Goal: Transaction & Acquisition: Purchase product/service

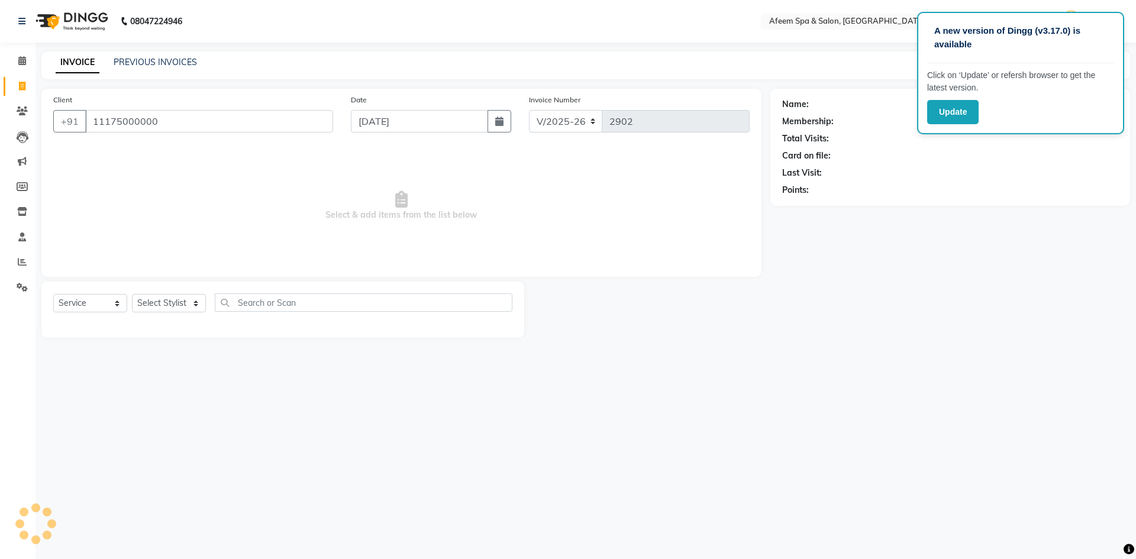
select select "750"
select select "service"
type input "11175000000"
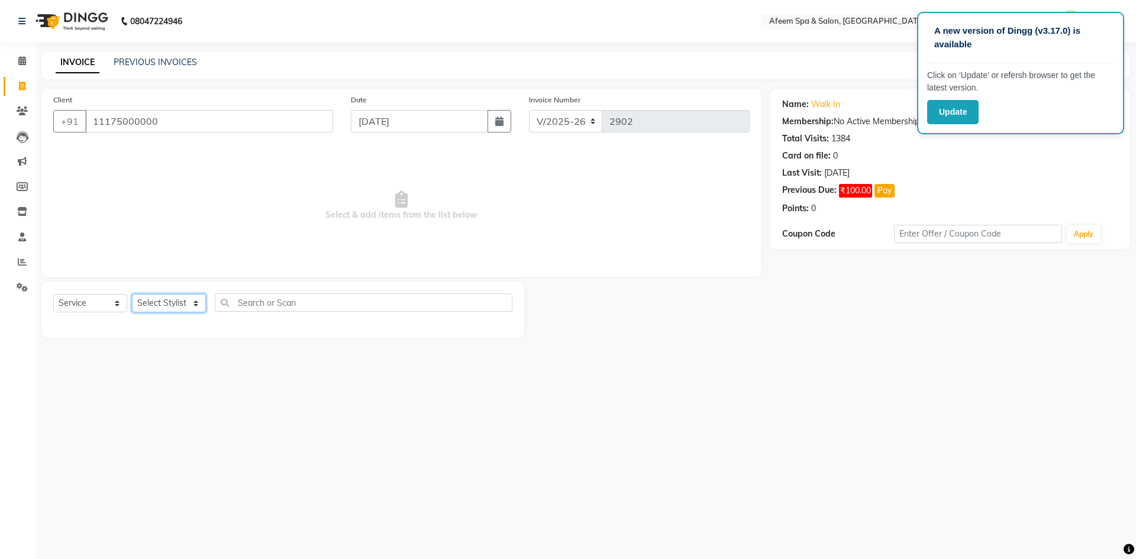
click at [173, 309] on select "Select Stylist aarti bhavna deep Deepika [PERSON_NAME] [PERSON_NAME] [PERSON_NA…" at bounding box center [169, 303] width 74 height 18
select select "47380"
click at [132, 294] on select "Select Stylist aarti bhavna deep Deepika [PERSON_NAME] [PERSON_NAME] [PERSON_NA…" at bounding box center [169, 303] width 74 height 18
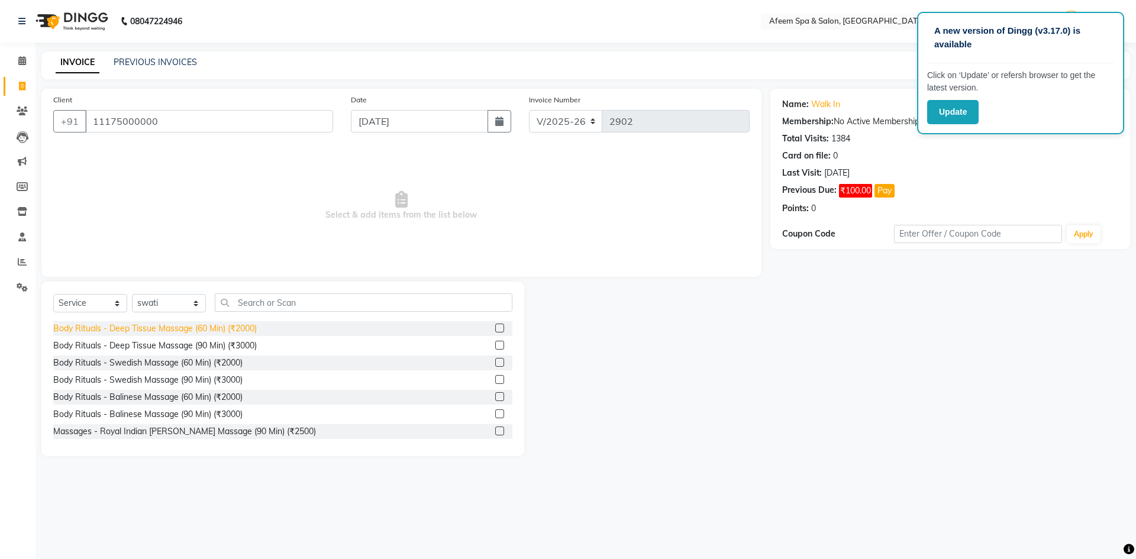
click at [243, 333] on div "Body Rituals - Deep Tissue Massage (60 Min) (₹2000)" at bounding box center [154, 328] width 203 height 12
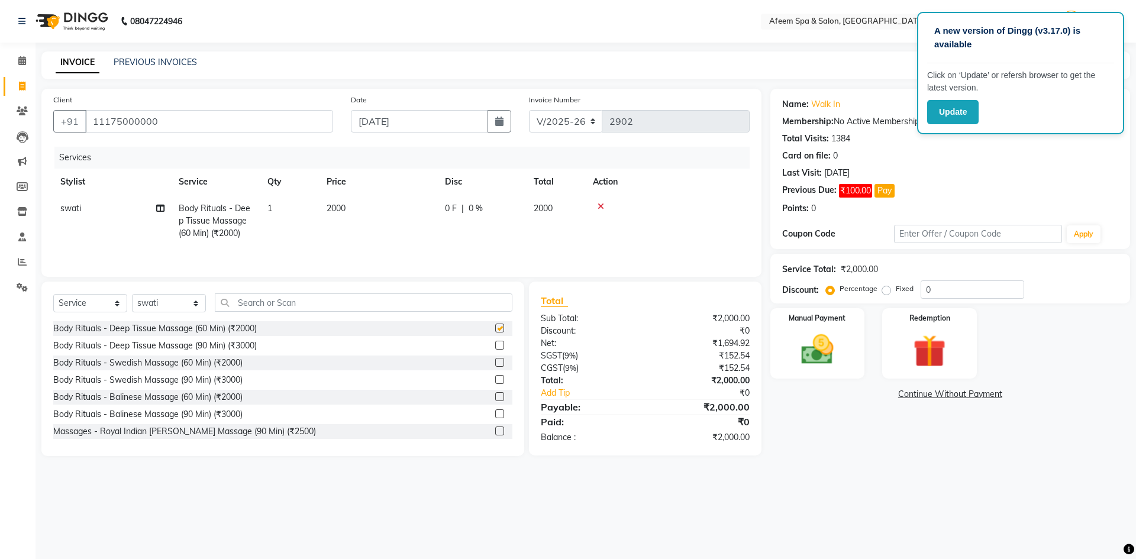
checkbox input "false"
click at [332, 228] on td "2000" at bounding box center [378, 220] width 118 height 51
select select "47380"
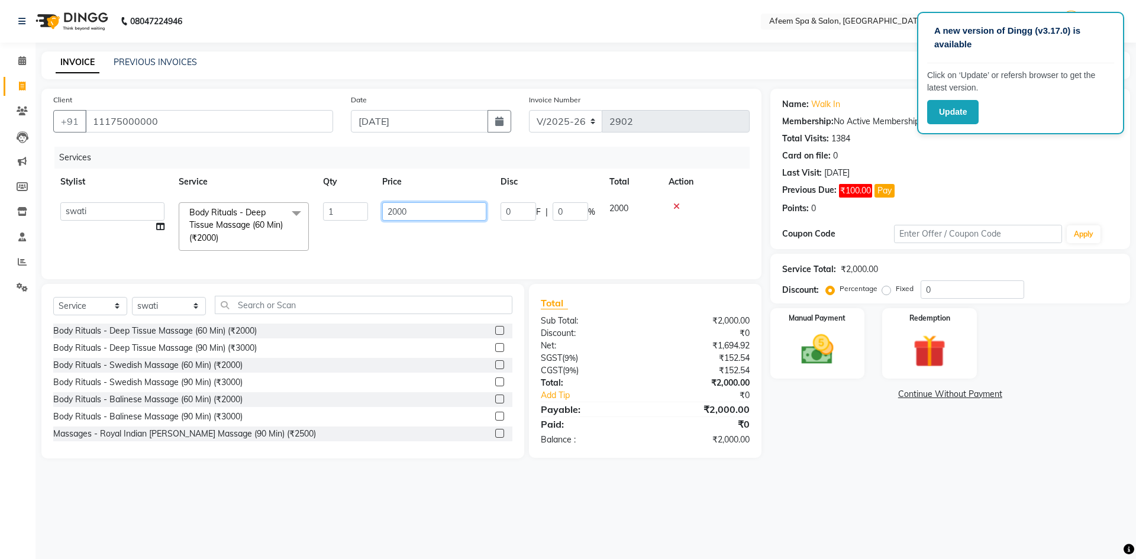
drag, startPoint x: 369, startPoint y: 211, endPoint x: 238, endPoint y: 208, distance: 130.7
click at [241, 208] on tr "aarti bhavna deep [PERSON_NAME] [PERSON_NAME] [PERSON_NAME] Product [PERSON_NAM…" at bounding box center [401, 226] width 696 height 63
type input "200"
click at [172, 308] on select "Select Stylist aarti bhavna deep Deepika [PERSON_NAME] [PERSON_NAME] [PERSON_NA…" at bounding box center [169, 306] width 74 height 18
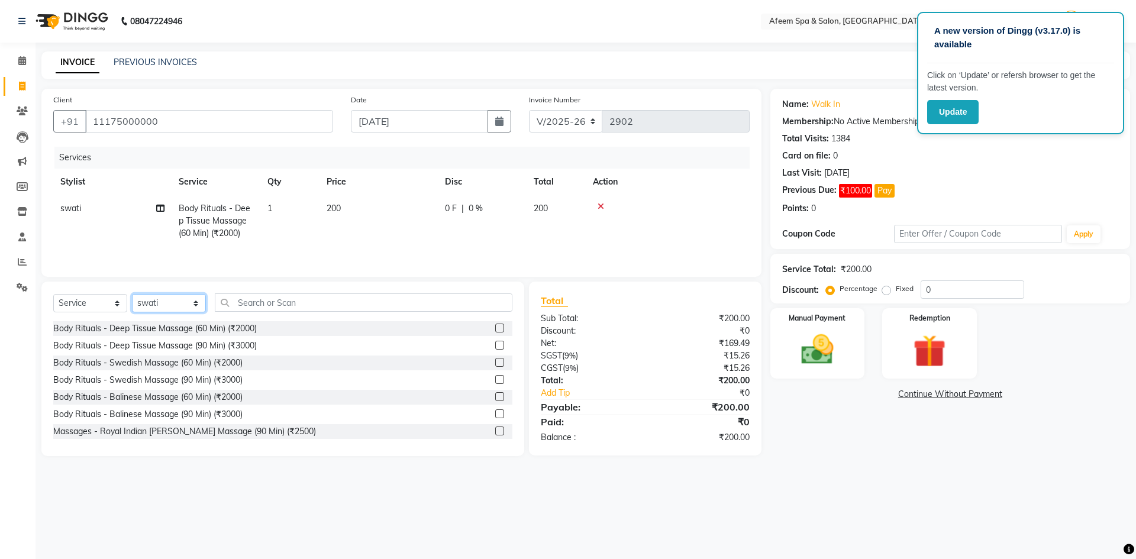
select select "45310"
click at [132, 294] on select "Select Stylist aarti bhavna deep Deepika [PERSON_NAME] [PERSON_NAME] [PERSON_NA…" at bounding box center [169, 303] width 74 height 18
click at [238, 333] on div "Body Rituals - Deep Tissue Massage (60 Min) (₹2000)" at bounding box center [154, 328] width 203 height 12
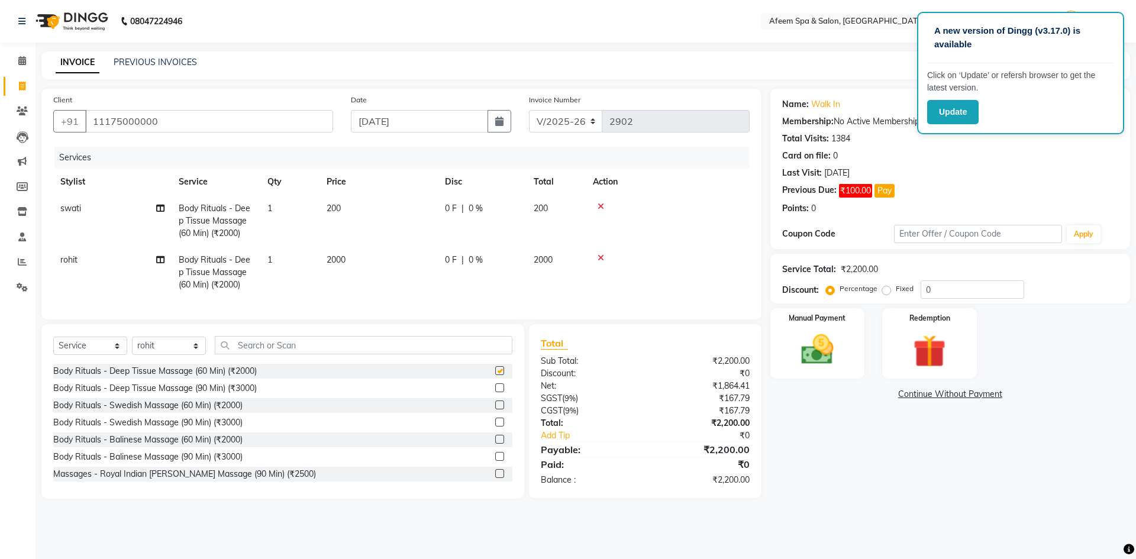
checkbox input "false"
click at [337, 260] on span "2000" at bounding box center [335, 259] width 19 height 11
select select "45310"
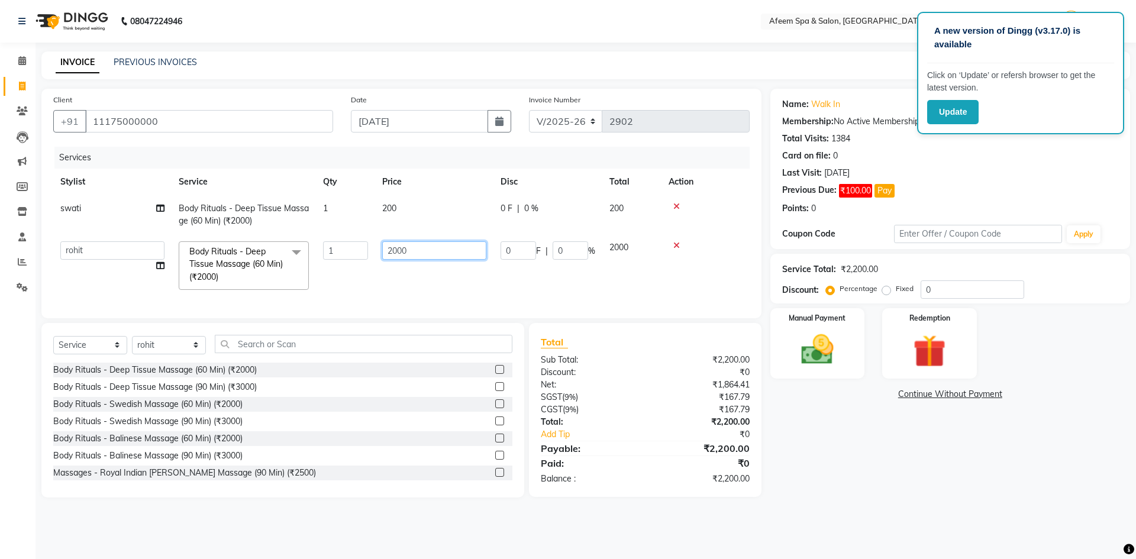
drag, startPoint x: 438, startPoint y: 244, endPoint x: 284, endPoint y: 235, distance: 154.0
click at [301, 244] on tr "aarti bhavna deep [PERSON_NAME] [PERSON_NAME] [PERSON_NAME] Product [PERSON_NAM…" at bounding box center [401, 265] width 696 height 63
type input "500"
click at [803, 360] on img at bounding box center [817, 349] width 55 height 39
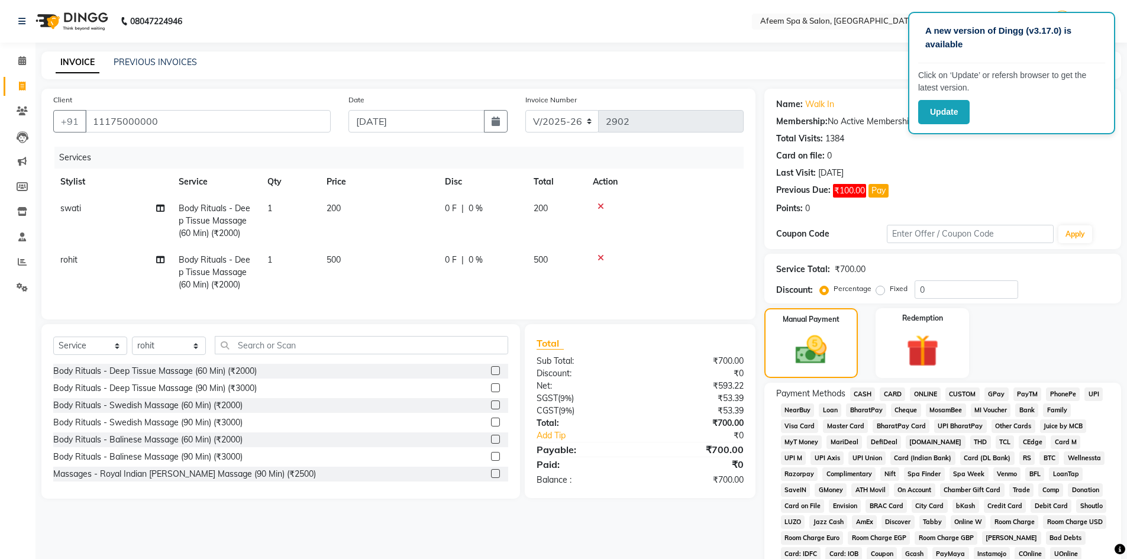
click at [860, 391] on span "CASH" at bounding box center [862, 394] width 25 height 14
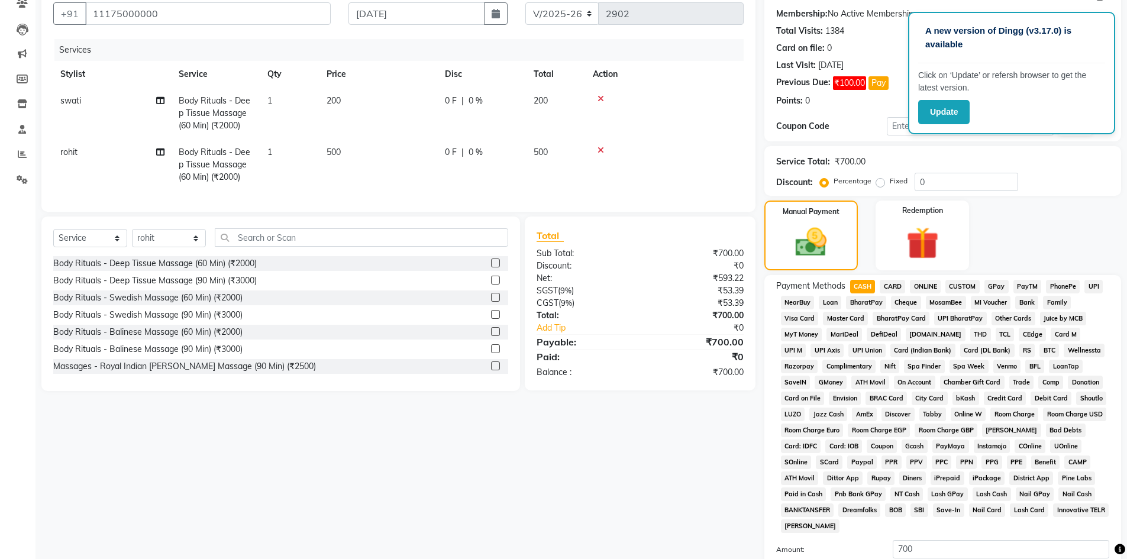
scroll to position [177, 0]
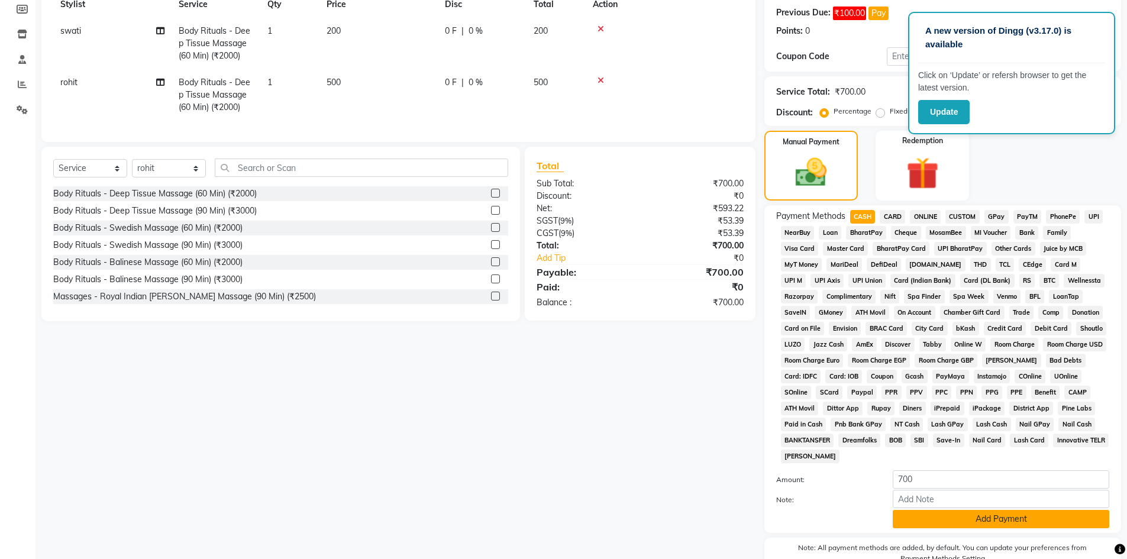
click at [938, 518] on button "Add Payment" at bounding box center [1000, 519] width 216 height 18
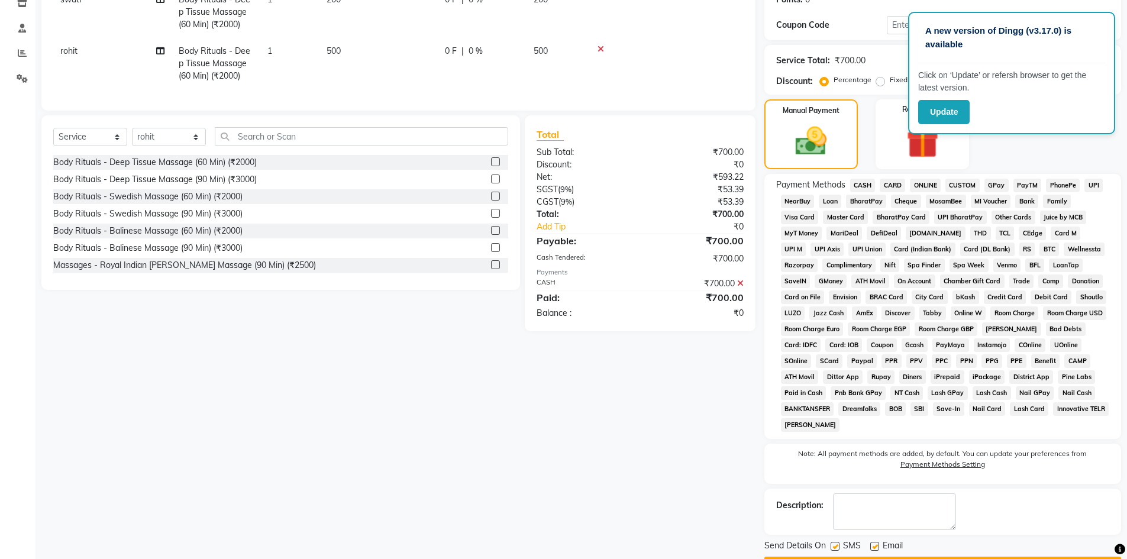
scroll to position [237, 0]
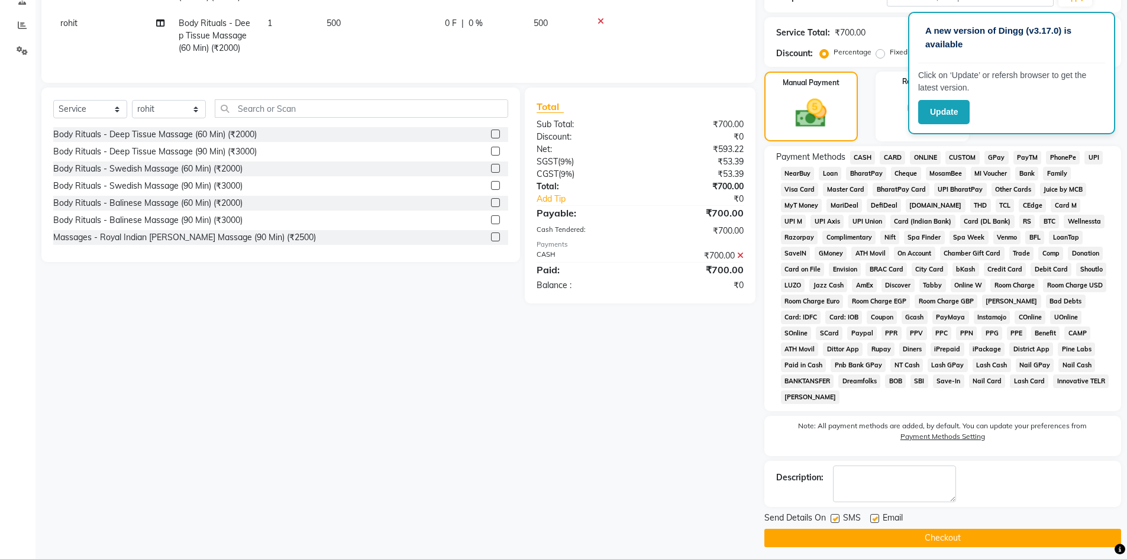
click at [926, 532] on button "Checkout" at bounding box center [942, 538] width 357 height 18
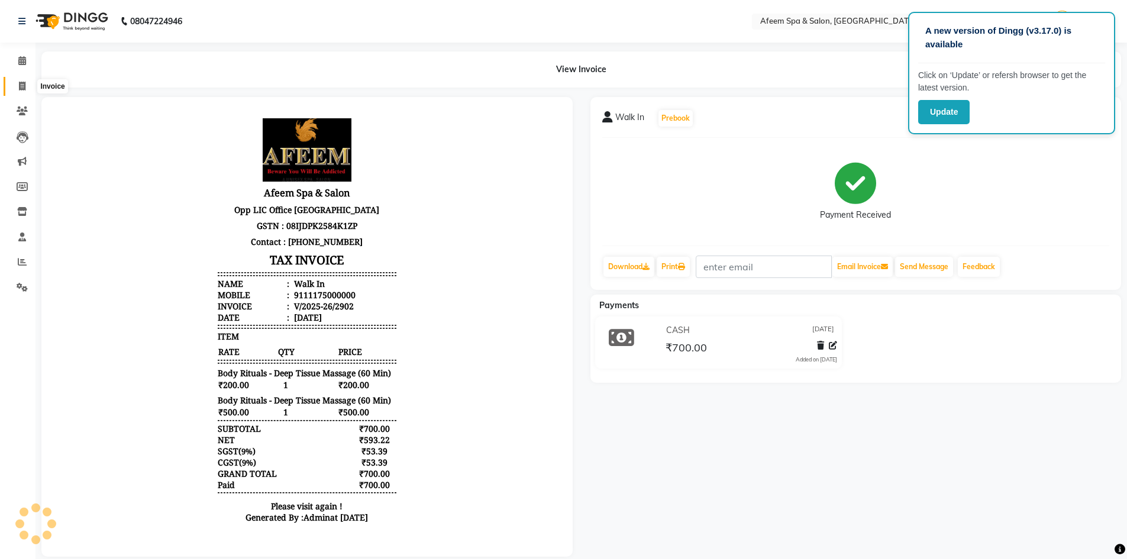
click at [19, 85] on icon at bounding box center [22, 86] width 7 height 9
select select "service"
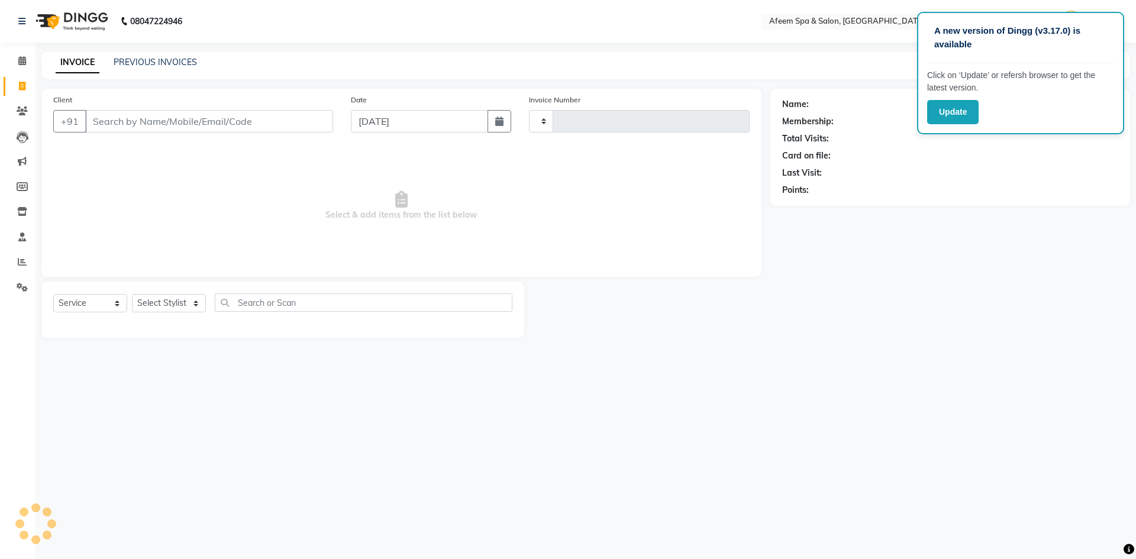
type input "2903"
select select "750"
click at [153, 63] on link "PREVIOUS INVOICES" at bounding box center [155, 62] width 83 height 11
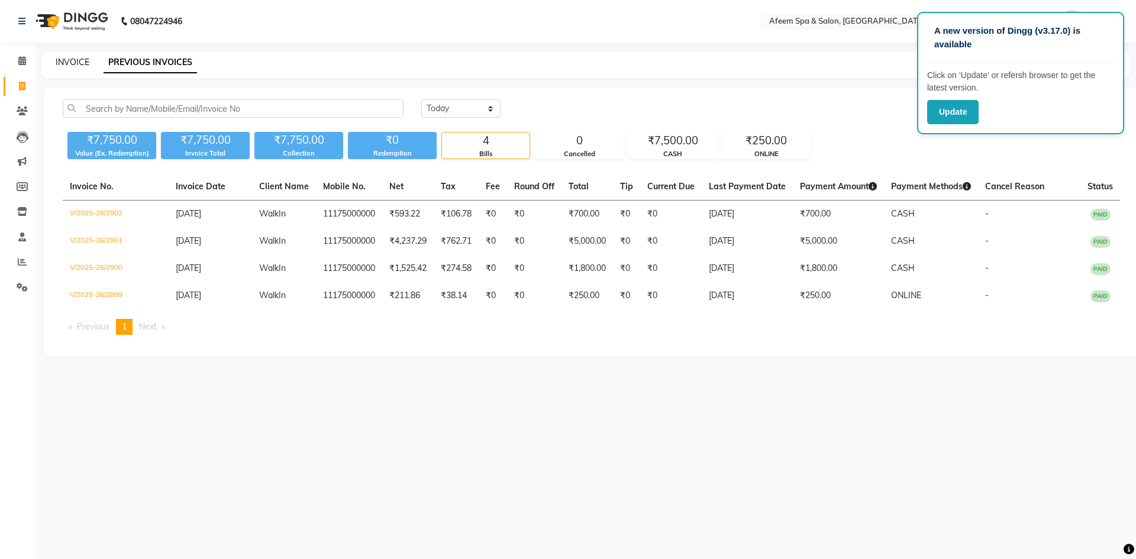
click at [76, 63] on link "INVOICE" at bounding box center [73, 62] width 34 height 11
select select "service"
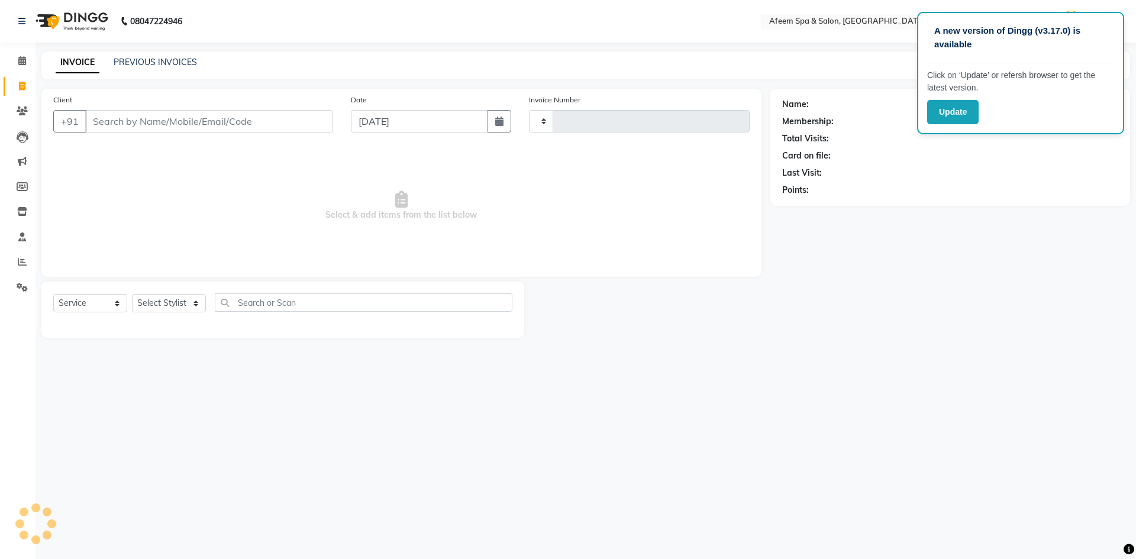
type input "2903"
select select "750"
